Goal: Task Accomplishment & Management: Manage account settings

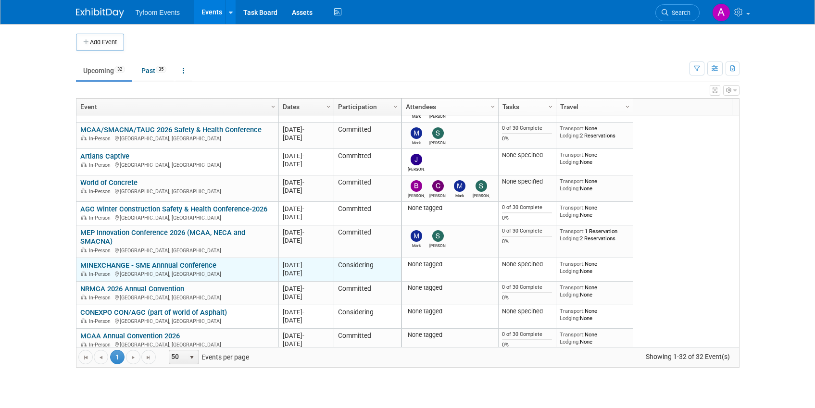
scroll to position [288, 0]
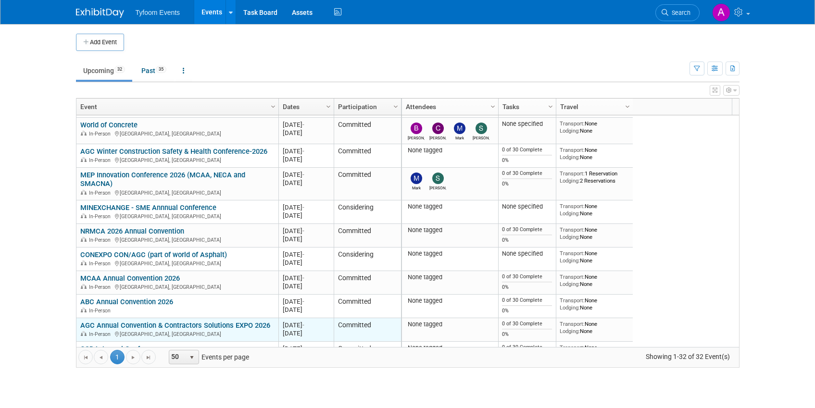
click at [119, 326] on link "AGC Annual Convention & Contractors Solutions EXPO 2026" at bounding box center [175, 325] width 190 height 9
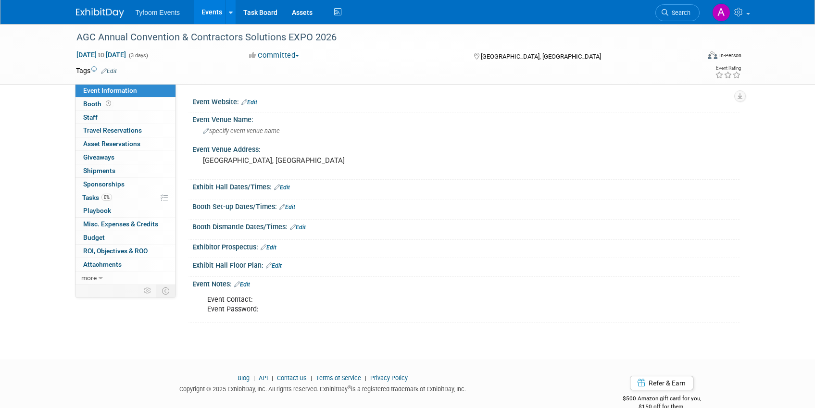
click at [249, 284] on link "Edit" at bounding box center [242, 284] width 16 height 7
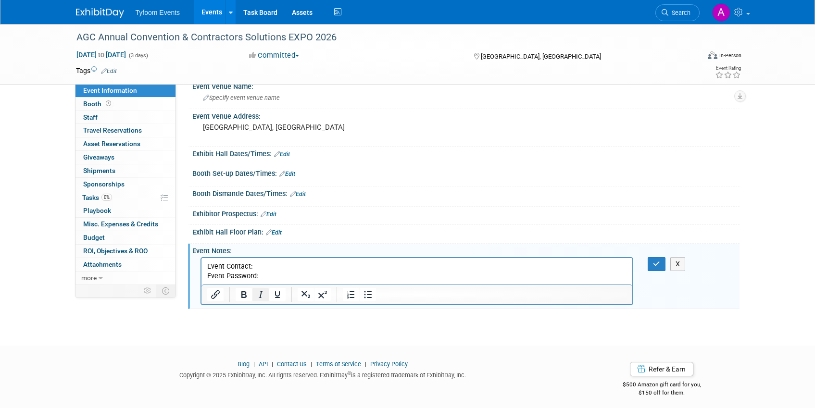
scroll to position [38, 0]
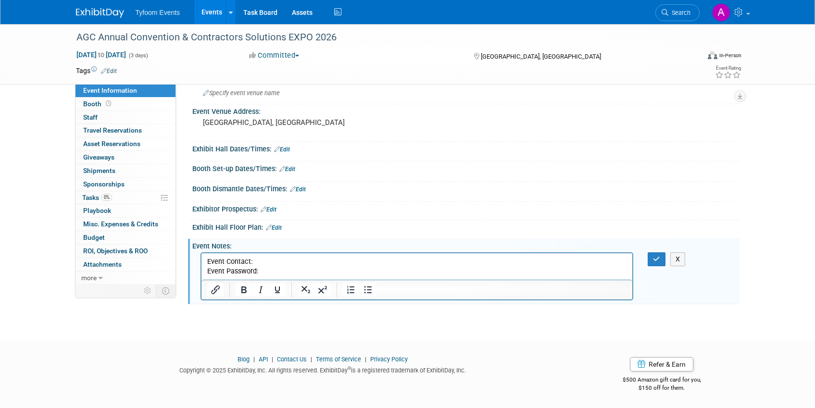
click at [262, 270] on p "Event Contact: Event Password:" at bounding box center [417, 266] width 420 height 19
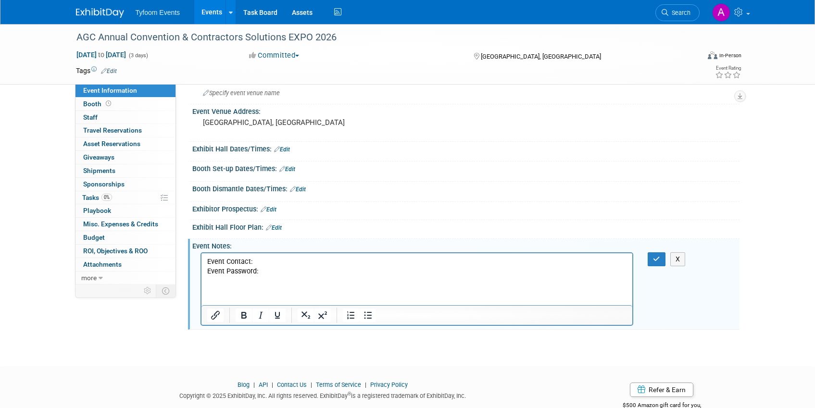
click at [220, 299] on p "Rich Text Area. Press ALT-0 for help." at bounding box center [417, 301] width 420 height 10
click at [99, 277] on icon at bounding box center [101, 278] width 4 height 7
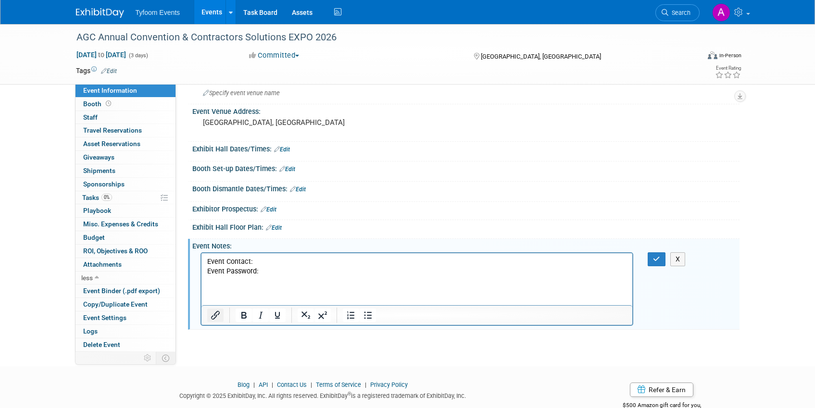
click at [217, 315] on icon "Insert/edit link" at bounding box center [215, 315] width 9 height 9
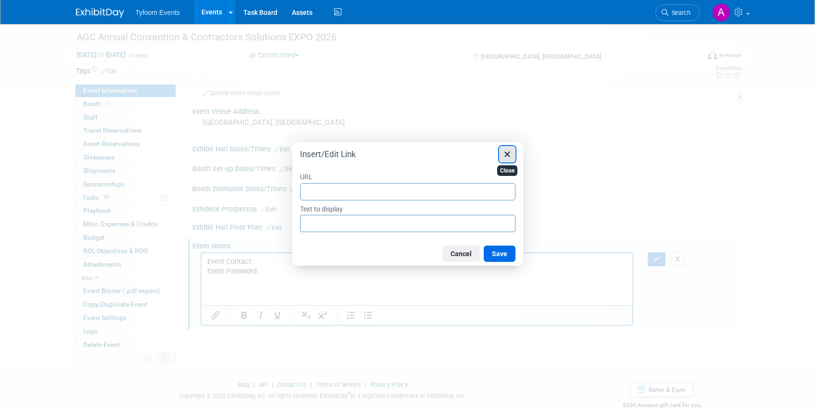
click at [507, 153] on icon "Close" at bounding box center [507, 155] width 12 height 12
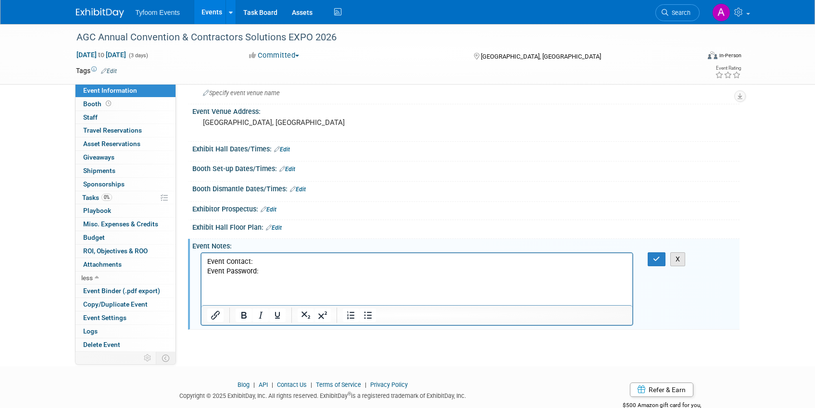
click at [677, 259] on button "X" at bounding box center [677, 259] width 15 height 14
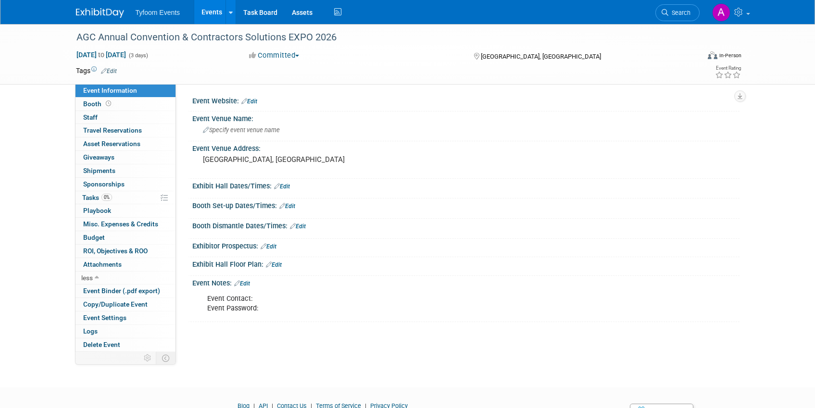
scroll to position [0, 0]
click at [91, 104] on span "Booth" at bounding box center [98, 104] width 30 height 8
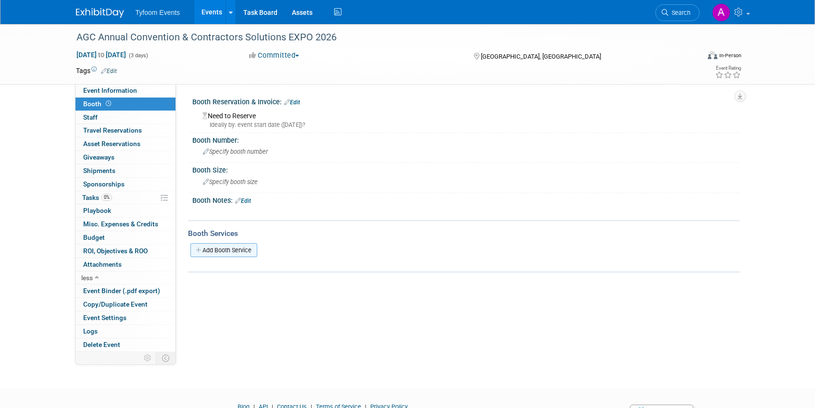
click at [215, 246] on link "Add Booth Service" at bounding box center [223, 250] width 67 height 14
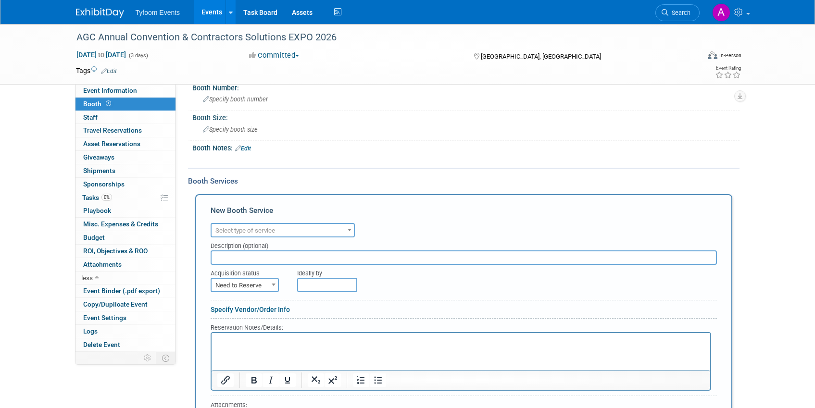
scroll to position [177, 0]
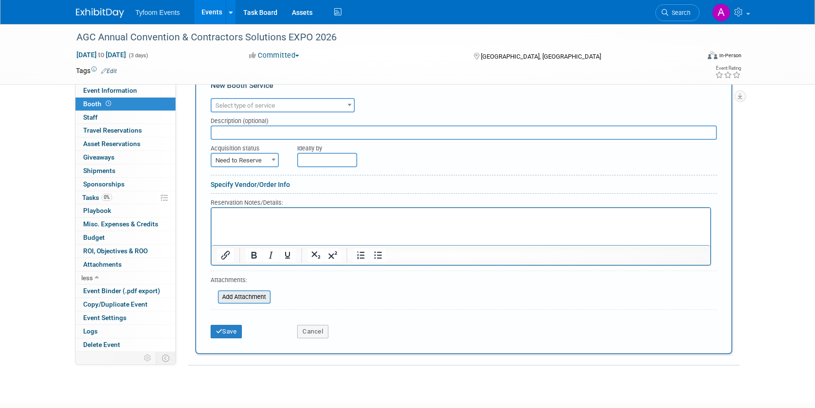
click at [240, 291] on input "file" at bounding box center [212, 297] width 114 height 12
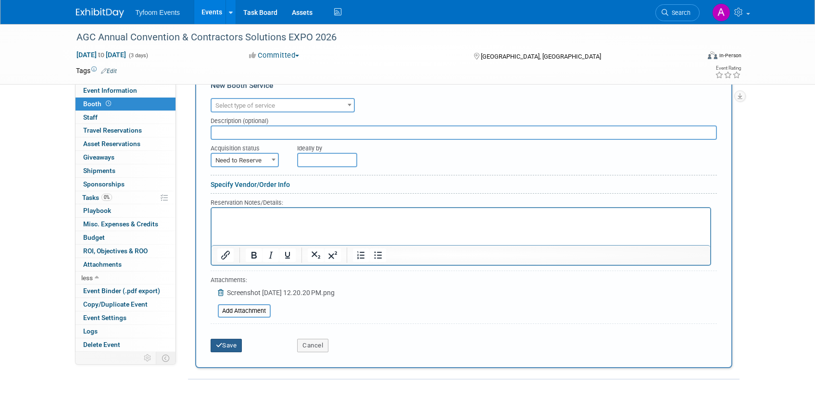
click at [228, 342] on button "Save" at bounding box center [227, 345] width 32 height 13
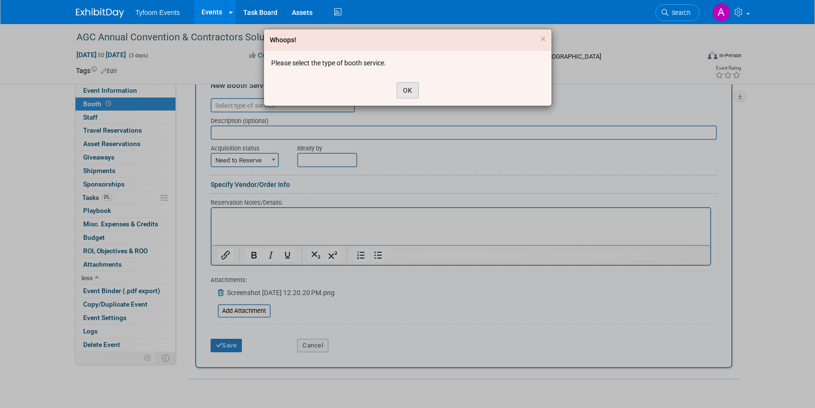
click at [406, 88] on button "OK" at bounding box center [408, 90] width 22 height 16
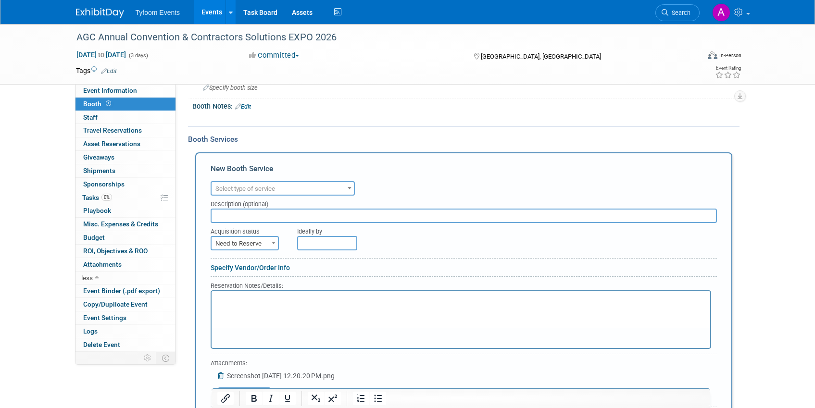
scroll to position [253, 0]
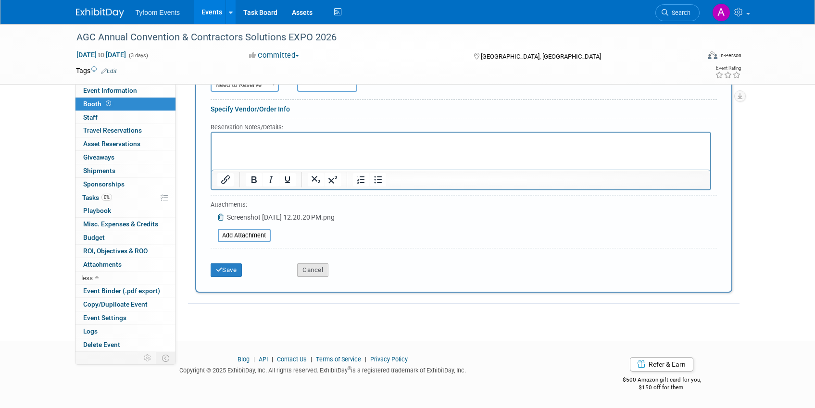
click at [309, 268] on button "Cancel" at bounding box center [312, 269] width 31 height 13
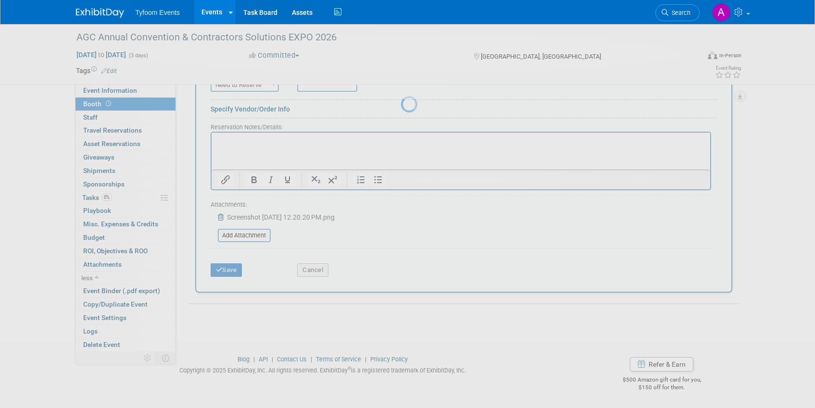
scroll to position [0, 0]
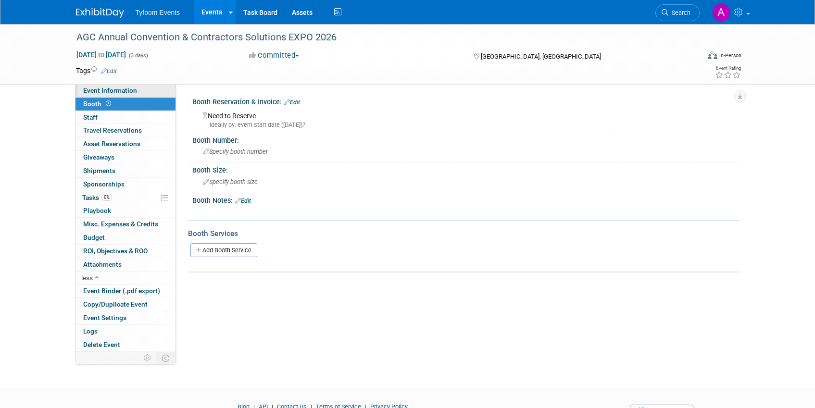
click at [135, 89] on span "Event Information" at bounding box center [110, 91] width 54 height 8
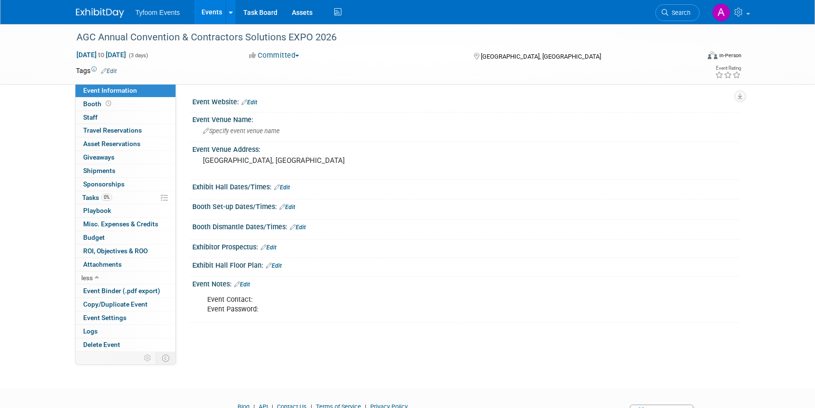
click at [247, 284] on link "Edit" at bounding box center [242, 284] width 16 height 7
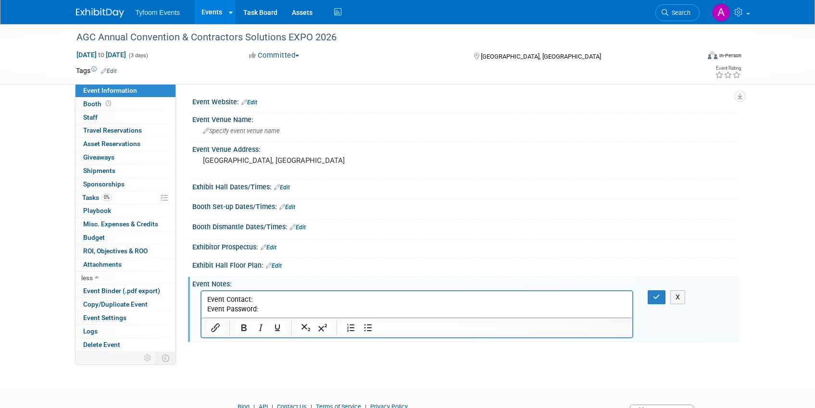
click at [264, 311] on p "Event Contact: Event Password:" at bounding box center [417, 304] width 420 height 19
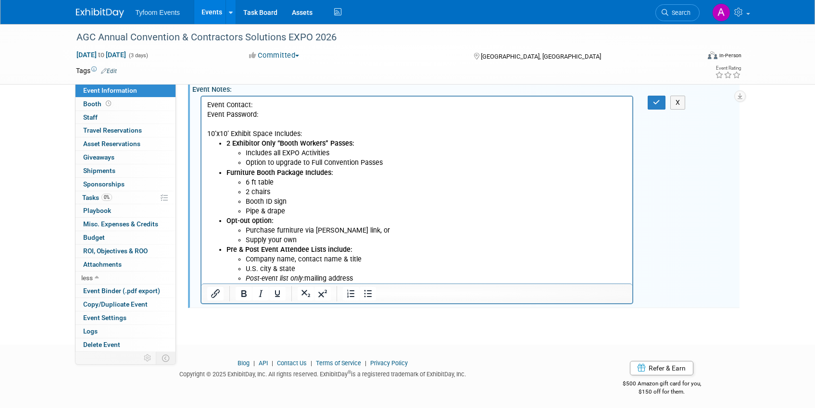
scroll to position [199, 0]
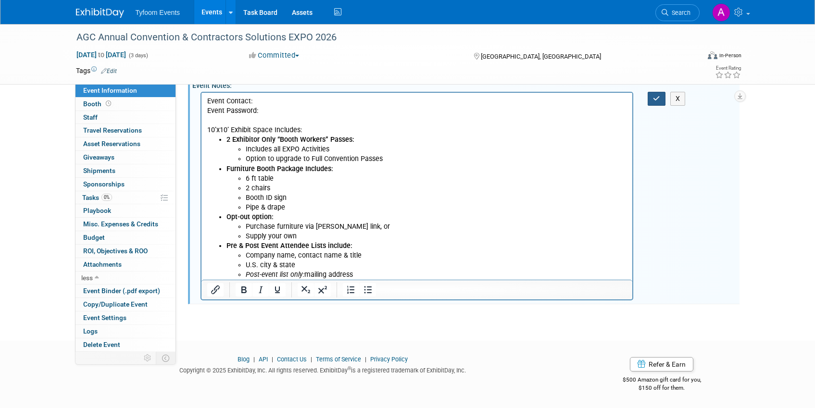
click at [658, 98] on icon "button" at bounding box center [656, 98] width 7 height 7
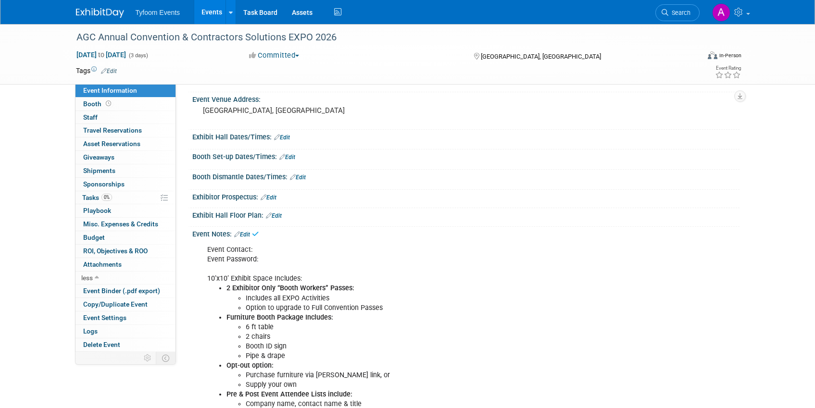
scroll to position [0, 0]
